Goal: Navigation & Orientation: Find specific page/section

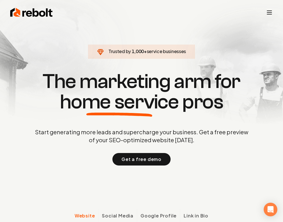
click at [196, 176] on section "Trusted by 1,000 + service businesses The marketing arm for home service pros S…" at bounding box center [142, 118] width 282 height 200
click at [229, 158] on div "Get a free demo" at bounding box center [142, 159] width 216 height 12
click at [68, 173] on section "Trusted by 1,000 + service businesses The marketing arm for home service pros S…" at bounding box center [142, 118] width 282 height 200
click at [210, 30] on section "Trusted by 1,000 + service businesses The marketing arm for home service pros S…" at bounding box center [142, 118] width 282 height 200
click at [270, 11] on icon "Toggle mobile menu" at bounding box center [269, 12] width 7 height 7
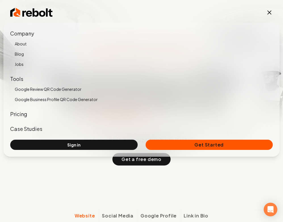
click at [270, 11] on icon "Toggle mobile menu" at bounding box center [269, 12] width 3 height 3
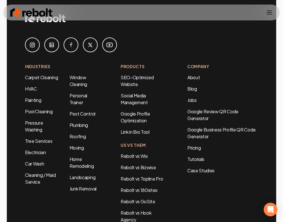
scroll to position [3566, 0]
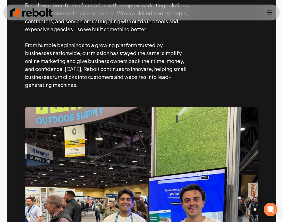
scroll to position [355, 0]
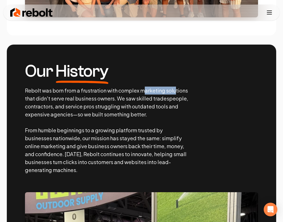
drag, startPoint x: 144, startPoint y: 90, endPoint x: 175, endPoint y: 92, distance: 31.3
click at [175, 92] on p "Rebolt was born from a frustration with complex marketing solutions that didn't…" at bounding box center [107, 130] width 164 height 87
click at [193, 166] on section "Our History Rebolt was born from a frustration with complex marketing solutions…" at bounding box center [141, 189] width 269 height 288
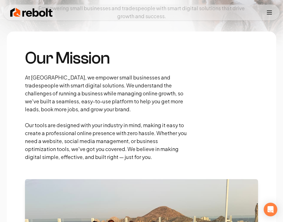
scroll to position [0, 0]
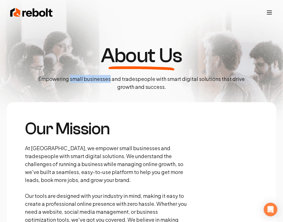
drag, startPoint x: 72, startPoint y: 79, endPoint x: 111, endPoint y: 79, distance: 38.9
click at [111, 79] on p "Empowering small businesses and tradespeople with smart digital solutions that …" at bounding box center [142, 83] width 216 height 16
copy p "small businesses"
